Goal: Register for event/course

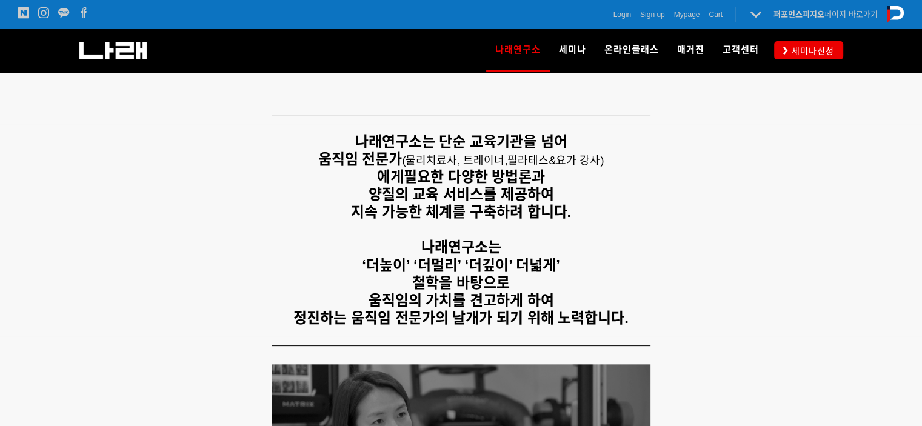
scroll to position [242, 0]
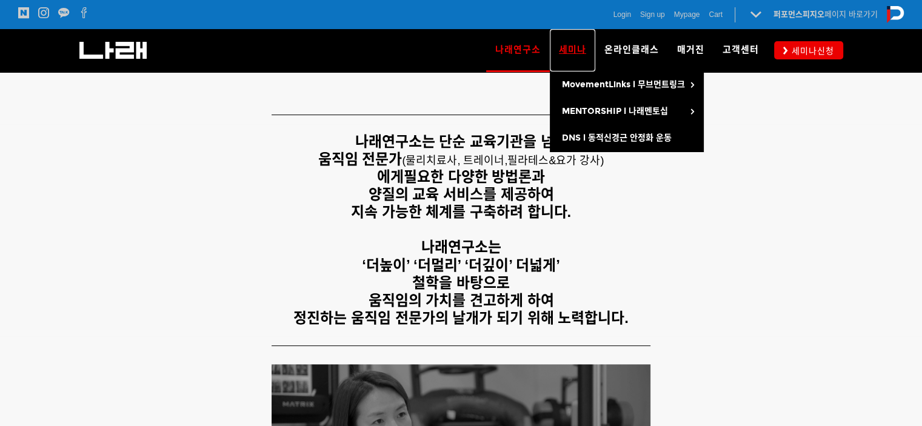
click at [585, 55] on span "세미나" at bounding box center [572, 49] width 27 height 11
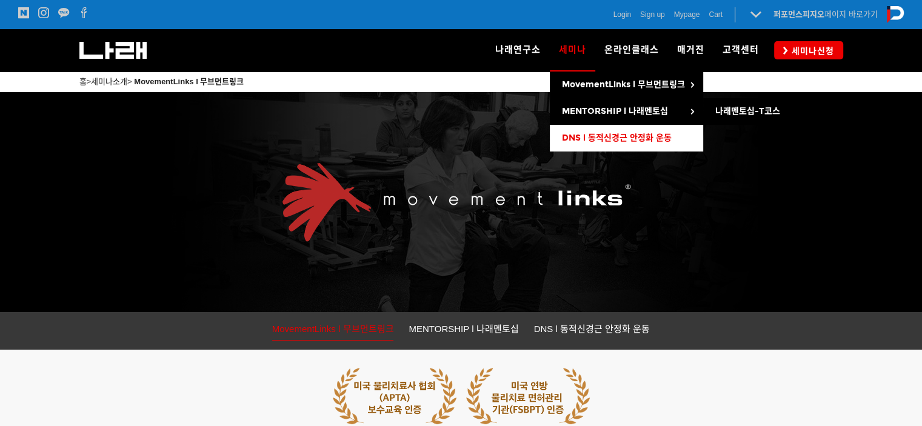
click at [649, 136] on span "DNS l 동적신경근 안정화 운동" at bounding box center [617, 138] width 110 height 10
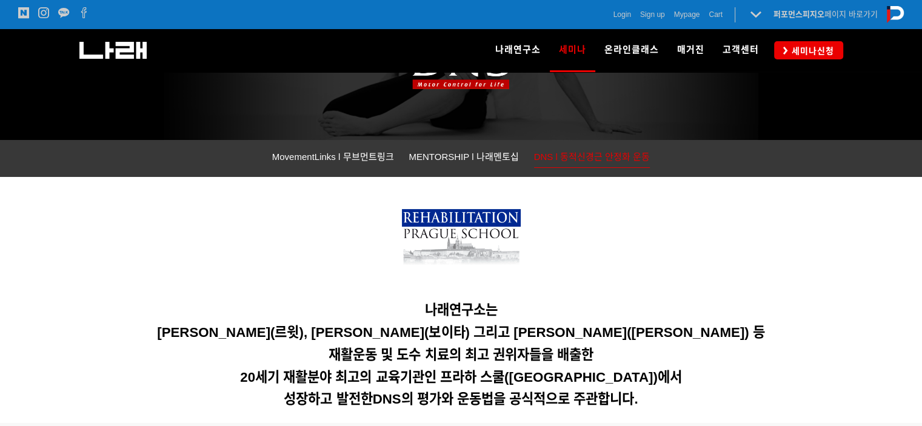
scroll to position [73, 0]
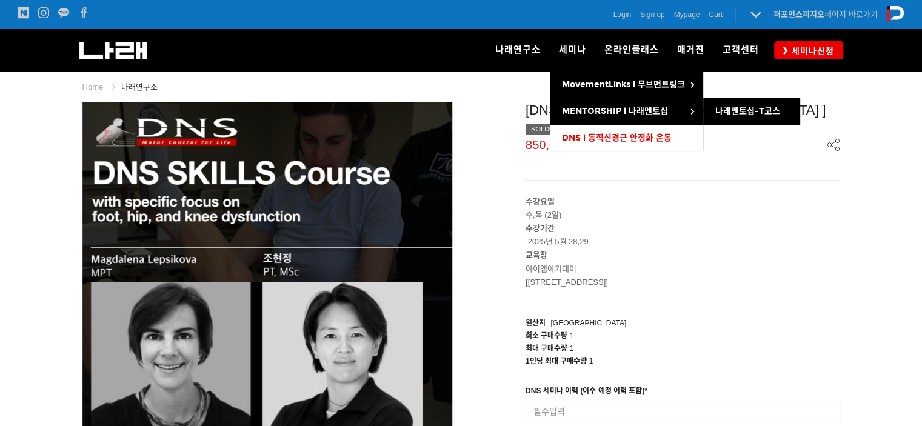
click at [600, 132] on link "DNS l 동적신경근 안정화 운동" at bounding box center [626, 138] width 153 height 27
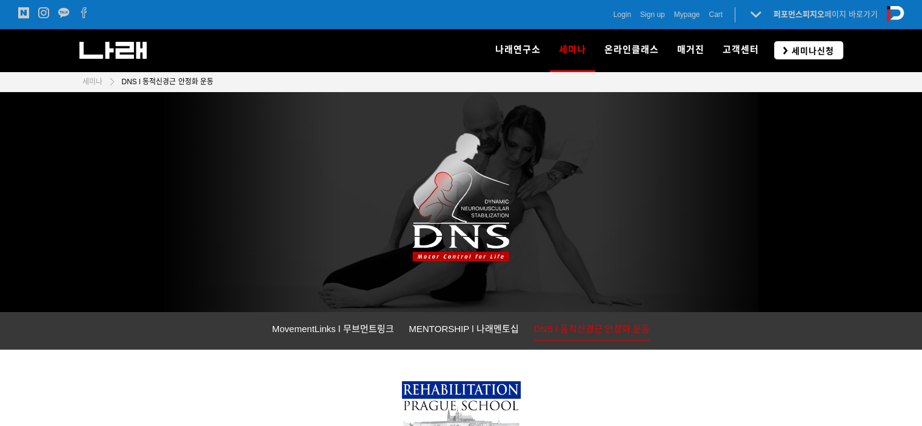
click at [798, 46] on span "세미나신청" at bounding box center [811, 51] width 46 height 12
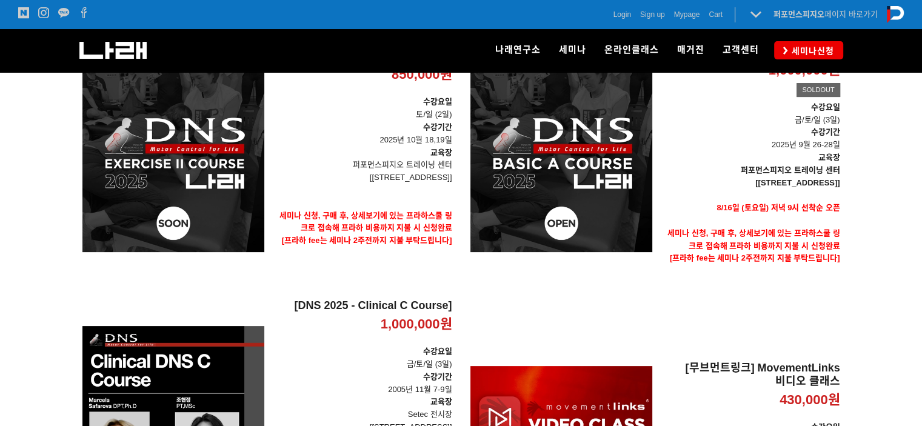
scroll to position [61, 0]
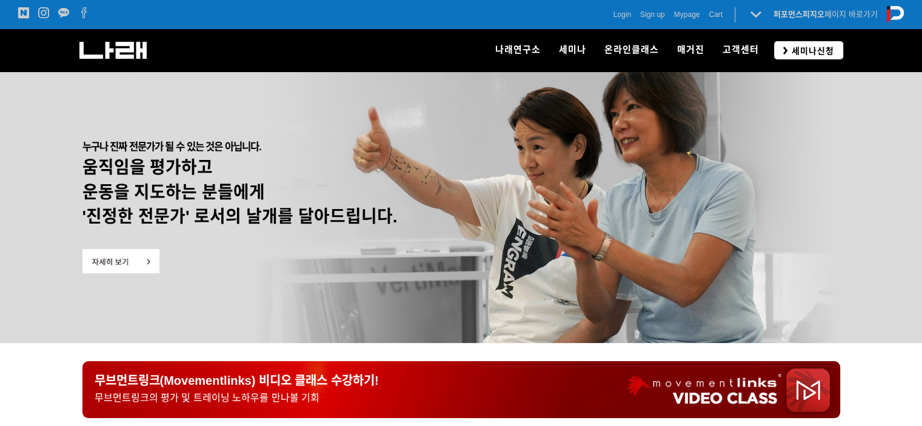
click at [795, 52] on span "세미나신청" at bounding box center [811, 51] width 46 height 12
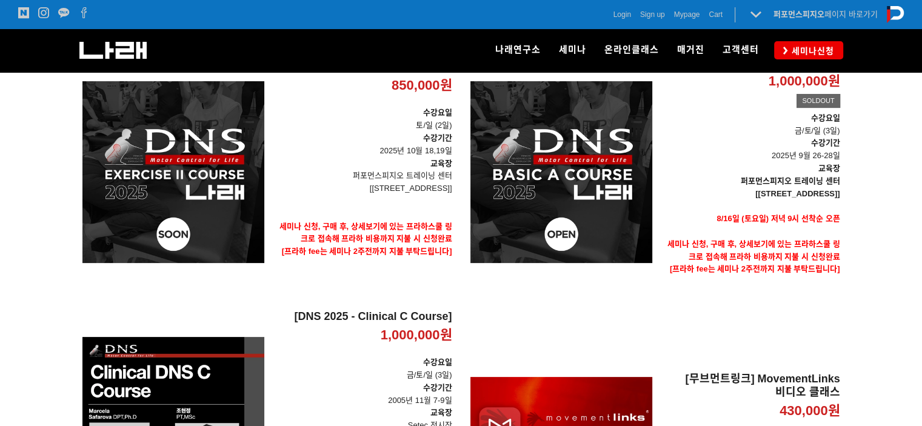
scroll to position [162, 0]
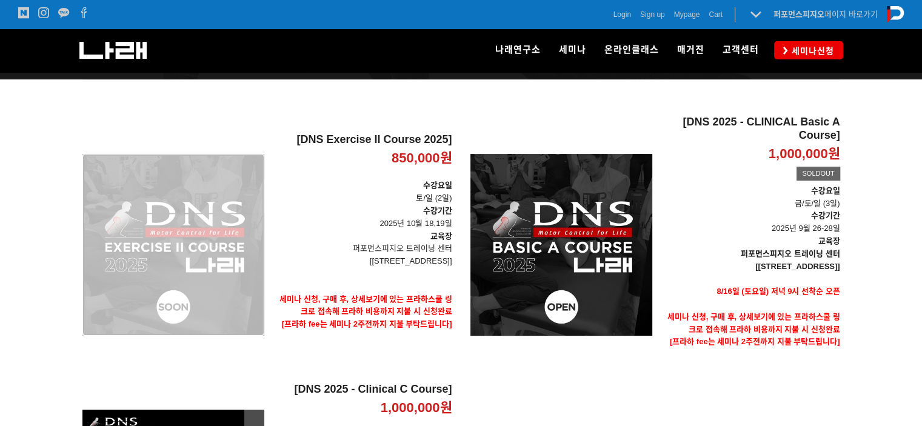
click at [213, 242] on div "[DNS Exercise II Course 2025] 850,000원 TIME SALE" at bounding box center [173, 245] width 182 height 258
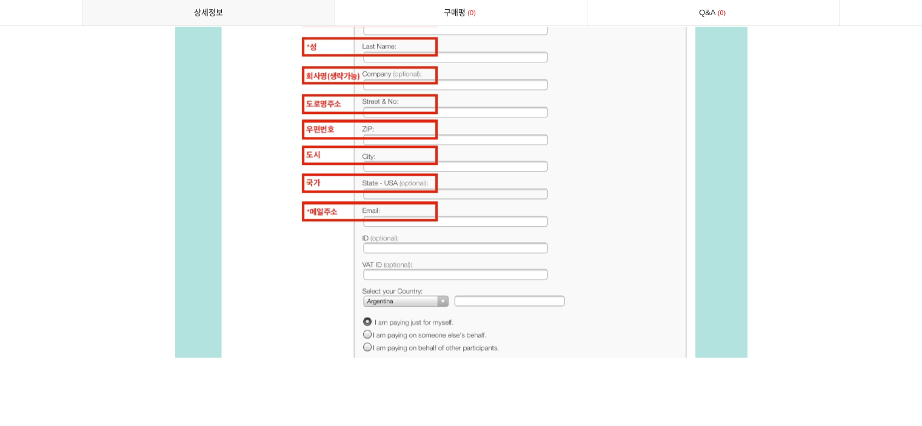
scroll to position [6123, 0]
